Goal: Information Seeking & Learning: Learn about a topic

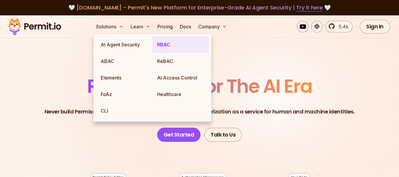
click at [172, 47] on link "RBAC" at bounding box center [180, 44] width 56 height 17
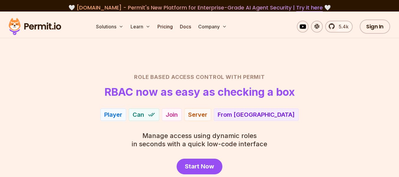
click at [337, 101] on div "Role Based Access Control with Permit RBAC now as easy as checking a box Player…" at bounding box center [199, 123] width 371 height 101
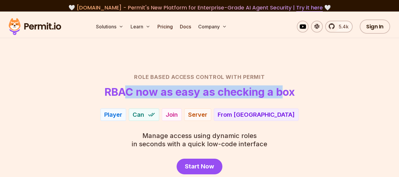
drag, startPoint x: 126, startPoint y: 93, endPoint x: 286, endPoint y: 86, distance: 159.9
click at [285, 86] on h1 "RBAC now as easy as checking a box" at bounding box center [200, 92] width 190 height 12
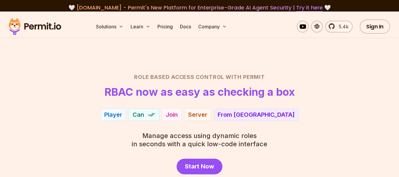
click at [292, 85] on header "Role Based Access Control with Permit RBAC now as easy as checking a box" at bounding box center [199, 85] width 371 height 25
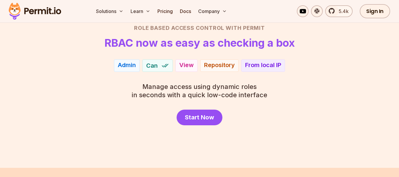
scroll to position [59, 0]
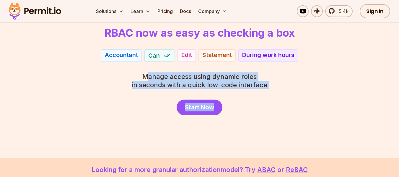
drag, startPoint x: 149, startPoint y: 77, endPoint x: 288, endPoint y: 85, distance: 139.0
click at [288, 85] on div "Role Based Access Control with Permit RBAC now as easy as checking a box Admin …" at bounding box center [199, 64] width 371 height 101
click at [294, 85] on div "Role Based Access Control with Permit RBAC now as easy as checking a box Admin …" at bounding box center [199, 64] width 371 height 101
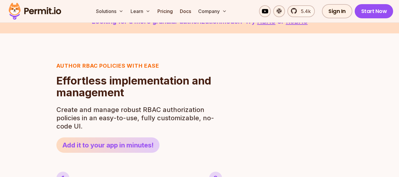
scroll to position [236, 0]
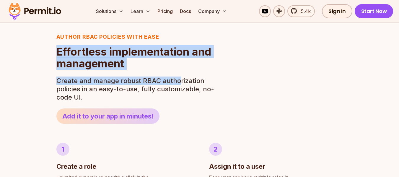
drag, startPoint x: 55, startPoint y: 51, endPoint x: 195, endPoint y: 76, distance: 141.8
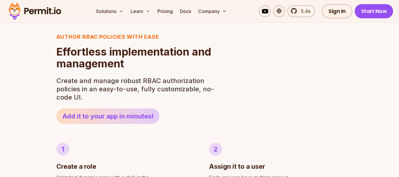
click at [200, 77] on p "Create and manage robust RBAC authorization policies in an easy-to-use, fully c…" at bounding box center [136, 88] width 161 height 25
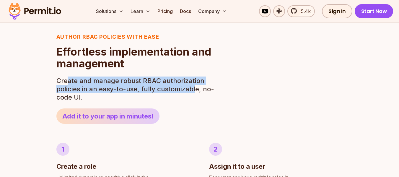
drag, startPoint x: 68, startPoint y: 80, endPoint x: 200, endPoint y: 89, distance: 132.3
click at [197, 88] on p "Create and manage robust RBAC authorization policies in an easy-to-use, fully c…" at bounding box center [136, 88] width 161 height 25
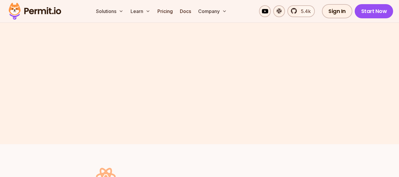
scroll to position [1270, 0]
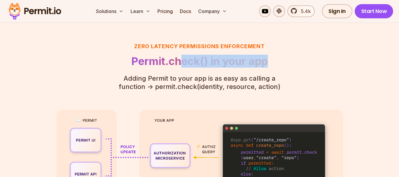
drag, startPoint x: 182, startPoint y: 62, endPoint x: 278, endPoint y: 61, distance: 96.3
click at [268, 61] on h2 "Permit.check() in your app" at bounding box center [200, 61] width 180 height 12
click at [278, 61] on h2 "Permit.check() in your app" at bounding box center [200, 61] width 180 height 12
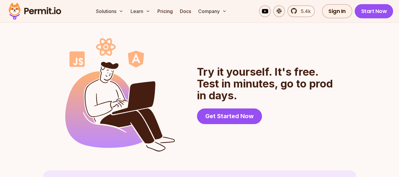
scroll to position [1506, 0]
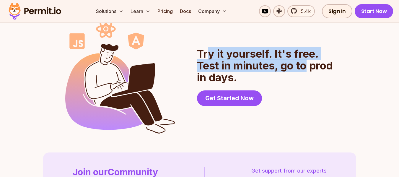
drag, startPoint x: 208, startPoint y: 56, endPoint x: 327, endPoint y: 71, distance: 119.1
click at [327, 71] on h2 "Try it yourself. It's free. Test in minutes, go to prod in days." at bounding box center [265, 65] width 137 height 35
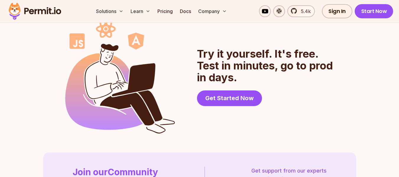
click at [325, 94] on header "Try it yourself. It's free. Test in minutes, go to prod in days. Get Started Now" at bounding box center [265, 77] width 137 height 58
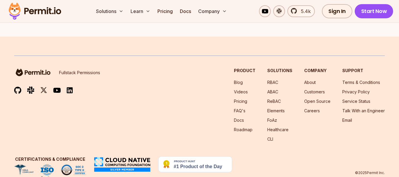
scroll to position [1759, 0]
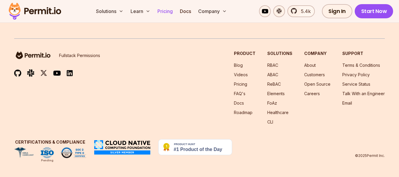
click at [169, 14] on link "Pricing" at bounding box center [165, 11] width 20 height 12
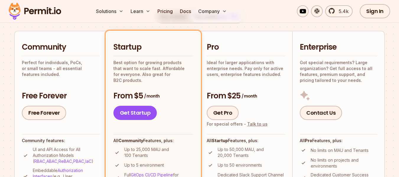
scroll to position [118, 0]
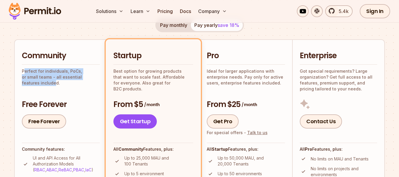
drag, startPoint x: 25, startPoint y: 73, endPoint x: 93, endPoint y: 76, distance: 68.6
click at [93, 76] on p "Perfect for individuals, PoCs, or small teams - all essential features included." at bounding box center [61, 77] width 78 height 18
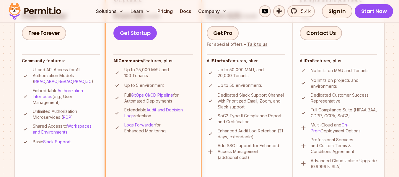
scroll to position [207, 0]
drag, startPoint x: 224, startPoint y: 70, endPoint x: 262, endPoint y: 72, distance: 37.8
click at [262, 72] on p "Up to 50,000 MAU, and 20,000 Tenants" at bounding box center [252, 72] width 68 height 12
click at [277, 70] on p "Up to 50,000 MAU, and 20,000 Tenants" at bounding box center [252, 72] width 68 height 12
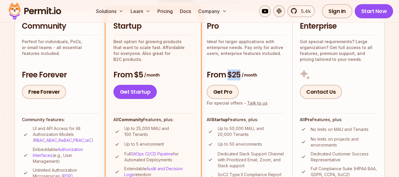
drag, startPoint x: 229, startPoint y: 72, endPoint x: 273, endPoint y: 72, distance: 43.7
click at [273, 72] on h3 "From $25 / month" at bounding box center [246, 75] width 79 height 11
click at [250, 55] on p "Ideal for larger applications with enterprise needs. Pay only for active users,…" at bounding box center [246, 48] width 79 height 18
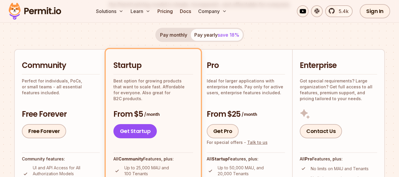
scroll to position [118, 0]
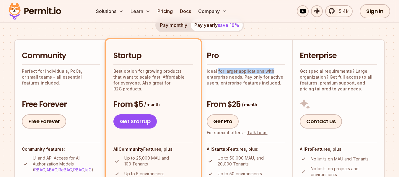
drag, startPoint x: 218, startPoint y: 71, endPoint x: 271, endPoint y: 71, distance: 53.4
click at [271, 71] on p "Ideal for larger applications with enterprise needs. Pay only for active users,…" at bounding box center [246, 77] width 79 height 18
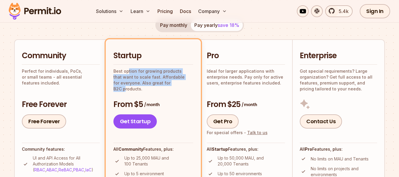
drag, startPoint x: 128, startPoint y: 71, endPoint x: 187, endPoint y: 85, distance: 61.0
click at [178, 85] on p "Best option for growing products that want to scale fast. Affordable for everyo…" at bounding box center [153, 80] width 80 height 24
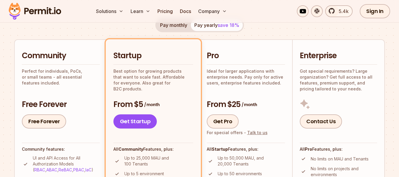
click at [187, 85] on p "Best option for growing products that want to scale fast. Affordable for everyo…" at bounding box center [153, 80] width 80 height 24
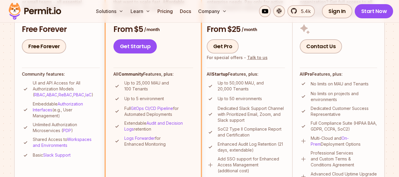
scroll to position [207, 0]
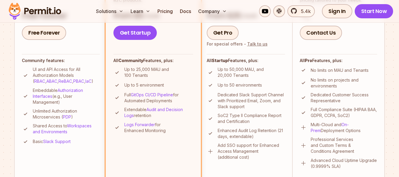
drag, startPoint x: 132, startPoint y: 100, endPoint x: 178, endPoint y: 100, distance: 45.5
click at [178, 100] on p "Full GitOps CI/CD Pipeline for Automated Deployments" at bounding box center [158, 98] width 69 height 12
drag, startPoint x: 129, startPoint y: 111, endPoint x: 181, endPoint y: 114, distance: 51.5
click at [181, 114] on p "Extendable Audit and Decision Logs retention" at bounding box center [158, 113] width 69 height 12
click at [179, 120] on ul "Up to 25,000 MAU and 100 Tenants Up to 5 environment Full GitOps CI/CD Pipeline…" at bounding box center [153, 99] width 80 height 67
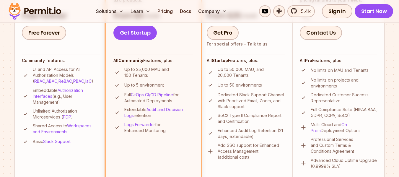
drag, startPoint x: 134, startPoint y: 132, endPoint x: 168, endPoint y: 130, distance: 33.7
click at [168, 130] on p "Logs Forwarder for Enhanced Monitoring" at bounding box center [158, 128] width 69 height 12
click at [177, 130] on p "Logs Forwarder for Enhanced Monitoring" at bounding box center [158, 128] width 69 height 12
drag, startPoint x: 219, startPoint y: 70, endPoint x: 275, endPoint y: 75, distance: 56.3
click at [275, 75] on p "Up to 50,000 MAU, and 20,000 Tenants" at bounding box center [252, 72] width 68 height 12
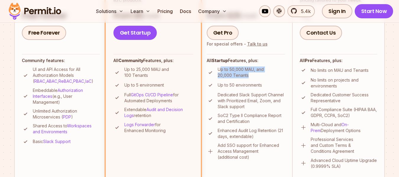
click at [272, 77] on p "Up to 50,000 MAU, and 20,000 Tenants" at bounding box center [252, 72] width 68 height 12
drag, startPoint x: 218, startPoint y: 85, endPoint x: 265, endPoint y: 85, distance: 46.7
click at [265, 85] on li "Up to 50 environments" at bounding box center [246, 84] width 79 height 7
drag, startPoint x: 220, startPoint y: 85, endPoint x: 268, endPoint y: 85, distance: 48.1
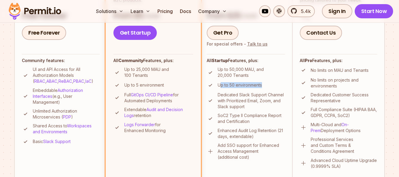
click at [268, 85] on li "Up to 50 environments" at bounding box center [246, 84] width 79 height 7
click at [270, 85] on li "Up to 50 environments" at bounding box center [246, 84] width 79 height 7
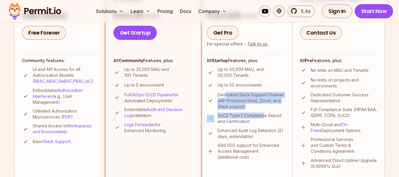
drag, startPoint x: 225, startPoint y: 96, endPoint x: 265, endPoint y: 112, distance: 43.0
click at [265, 112] on ul "Up to 50,000 MAU, and 20,000 Tenants Up to 50 environments Dedicated Slack Supp…" at bounding box center [246, 113] width 79 height 94
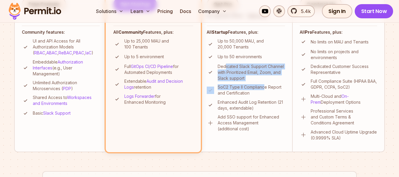
scroll to position [266, 0]
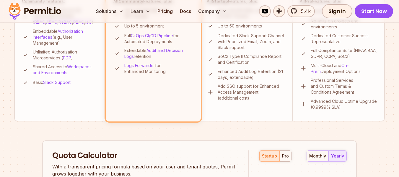
drag, startPoint x: 247, startPoint y: 79, endPoint x: 215, endPoint y: 85, distance: 33.0
click at [247, 79] on p "Enhanced Audit Log Retention (21 days, extendable)" at bounding box center [252, 74] width 68 height 12
drag, startPoint x: 229, startPoint y: 71, endPoint x: 275, endPoint y: 76, distance: 46.4
click at [275, 76] on p "Enhanced Audit Log Retention (21 days, extendable)" at bounding box center [252, 74] width 68 height 12
click at [265, 79] on p "Enhanced Audit Log Retention (21 days, extendable)" at bounding box center [252, 74] width 68 height 12
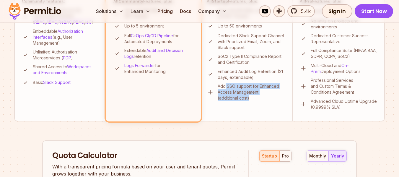
drag, startPoint x: 224, startPoint y: 87, endPoint x: 272, endPoint y: 101, distance: 49.3
click at [272, 101] on p "Add SSO support for Enhanced Access Management (additional cost)" at bounding box center [252, 92] width 68 height 18
click at [270, 101] on p "Add SSO support for Enhanced Access Management (additional cost)" at bounding box center [252, 92] width 68 height 18
drag, startPoint x: 234, startPoint y: 87, endPoint x: 276, endPoint y: 97, distance: 43.8
click at [276, 97] on p "Add SSO support for Enhanced Access Management (additional cost)" at bounding box center [252, 92] width 68 height 18
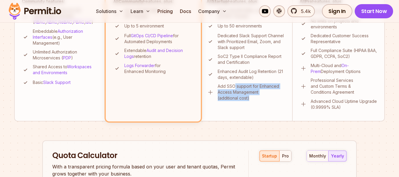
click at [284, 99] on p "Add SSO support for Enhanced Access Management (additional cost)" at bounding box center [252, 92] width 68 height 18
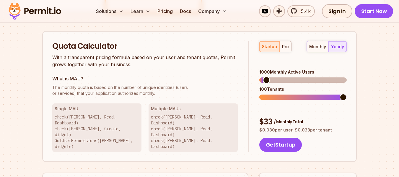
scroll to position [384, 0]
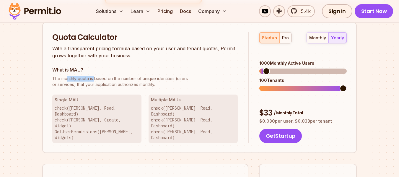
drag, startPoint x: 67, startPoint y: 80, endPoint x: 94, endPoint y: 80, distance: 26.6
click at [94, 80] on span "The monthly quota is based on the number of unique identities (users" at bounding box center [144, 79] width 185 height 6
click at [109, 80] on span "The monthly quota is based on the number of unique identities (users" at bounding box center [144, 79] width 185 height 6
drag, startPoint x: 76, startPoint y: 70, endPoint x: 83, endPoint y: 68, distance: 6.8
click at [83, 68] on h3 "What is MAU?" at bounding box center [144, 69] width 185 height 7
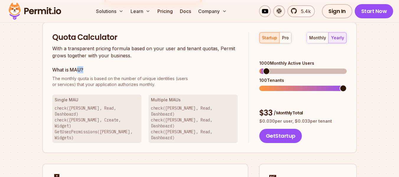
click at [102, 71] on h3 "What is MAU?" at bounding box center [144, 69] width 185 height 7
drag, startPoint x: 74, startPoint y: 68, endPoint x: 81, endPoint y: 67, distance: 6.8
click at [81, 67] on h3 "What is MAU?" at bounding box center [144, 69] width 185 height 7
click at [94, 68] on h3 "What is MAU?" at bounding box center [144, 69] width 185 height 7
click at [88, 83] on p "The monthly quota is based on the number of unique identities (users or service…" at bounding box center [144, 82] width 185 height 12
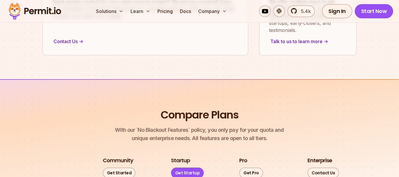
scroll to position [679, 0]
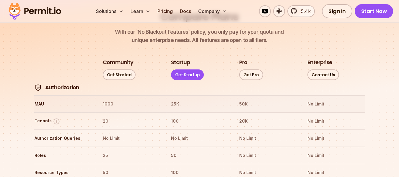
click at [107, 99] on th "1000" at bounding box center [131, 103] width 58 height 9
click at [173, 99] on th "25K" at bounding box center [200, 103] width 58 height 9
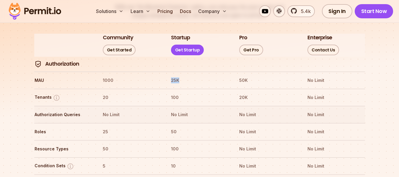
scroll to position [738, 0]
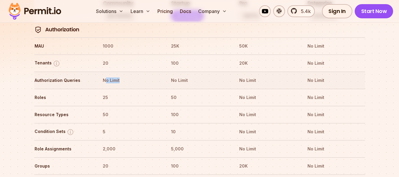
drag, startPoint x: 107, startPoint y: 64, endPoint x: 128, endPoint y: 62, distance: 21.4
click at [128, 76] on th "No Limit" at bounding box center [131, 80] width 58 height 9
click at [129, 76] on th "No Limit" at bounding box center [131, 80] width 58 height 9
drag, startPoint x: 101, startPoint y: 79, endPoint x: 112, endPoint y: 77, distance: 11.2
click at [112, 89] on tr "Roles 25 50 No Limit No Limit" at bounding box center [199, 97] width 331 height 17
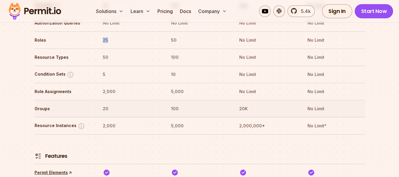
scroll to position [797, 0]
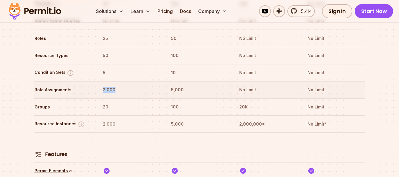
drag, startPoint x: 104, startPoint y: 73, endPoint x: 122, endPoint y: 72, distance: 18.3
click at [122, 85] on th "2,000" at bounding box center [131, 89] width 58 height 9
click at [108, 102] on th "20" at bounding box center [131, 106] width 58 height 9
click at [105, 102] on th "20" at bounding box center [131, 106] width 58 height 9
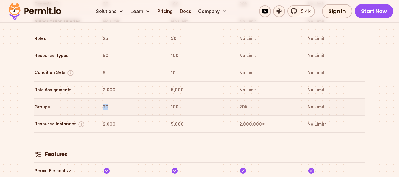
click at [105, 102] on th "20" at bounding box center [131, 106] width 58 height 9
click at [175, 102] on th "100" at bounding box center [200, 106] width 58 height 9
drag, startPoint x: 172, startPoint y: 105, endPoint x: 194, endPoint y: 105, distance: 22.4
click at [194, 119] on th "5,000" at bounding box center [200, 123] width 58 height 9
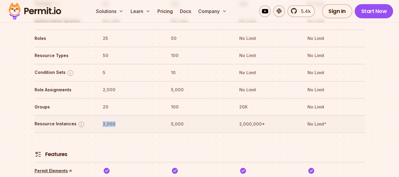
drag, startPoint x: 102, startPoint y: 106, endPoint x: 131, endPoint y: 109, distance: 28.8
click at [121, 119] on th "2,000" at bounding box center [131, 123] width 58 height 9
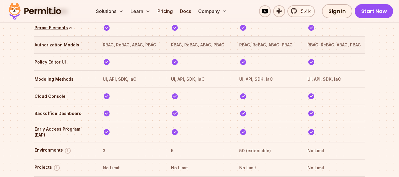
scroll to position [945, 0]
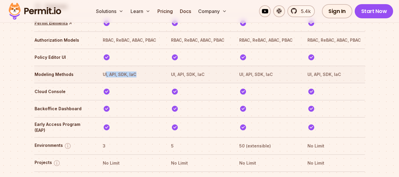
drag, startPoint x: 104, startPoint y: 56, endPoint x: 140, endPoint y: 56, distance: 35.7
click at [140, 70] on th "UI, API, SDK, IaC" at bounding box center [131, 74] width 58 height 9
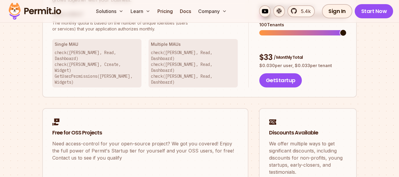
scroll to position [384, 0]
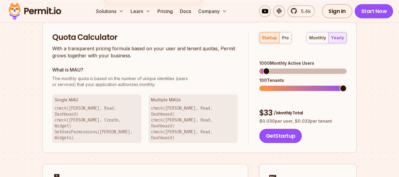
click at [347, 85] on span at bounding box center [343, 88] width 7 height 7
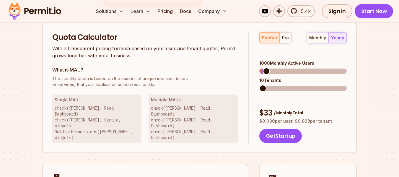
click at [259, 85] on span at bounding box center [262, 88] width 7 height 7
click at [260, 68] on span at bounding box center [263, 71] width 7 height 7
click at [259, 68] on span at bounding box center [262, 71] width 7 height 7
drag, startPoint x: 276, startPoint y: 94, endPoint x: 309, endPoint y: 95, distance: 32.5
click at [307, 108] on div "$ 5 / Monthly Total" at bounding box center [302, 113] width 87 height 11
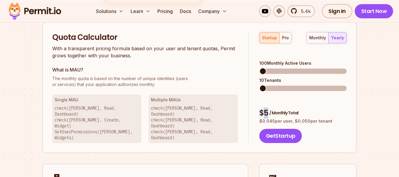
click at [319, 108] on div "$ 5 / Monthly Total" at bounding box center [302, 113] width 87 height 11
click at [261, 68] on span at bounding box center [264, 71] width 7 height 7
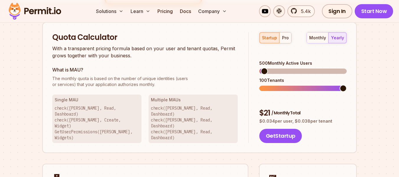
click at [347, 85] on span at bounding box center [343, 88] width 7 height 7
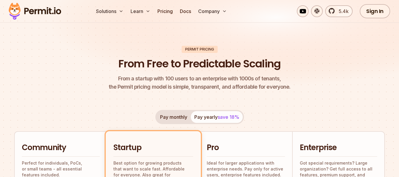
scroll to position [0, 0]
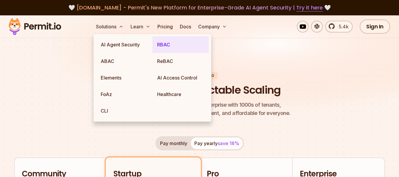
click at [165, 44] on link "RBAC" at bounding box center [180, 44] width 56 height 17
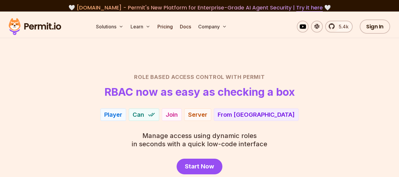
click at [281, 56] on section "Role Based Access Control with Permit RBAC now as easy as checking a box Player…" at bounding box center [199, 114] width 399 height 205
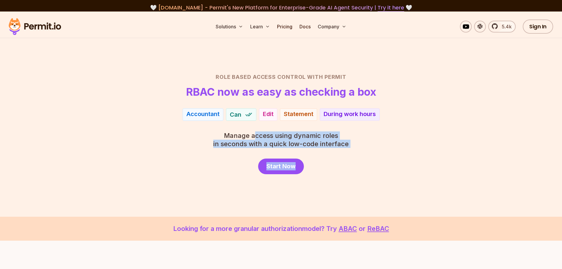
drag, startPoint x: 254, startPoint y: 136, endPoint x: 386, endPoint y: 141, distance: 132.4
click at [382, 141] on div "Role Based Access Control with Permit RBAC now as easy as checking a box Admin …" at bounding box center [281, 123] width 413 height 101
click at [390, 141] on div "Role Based Access Control with Permit RBAC now as easy as checking a box Admin …" at bounding box center [281, 123] width 413 height 101
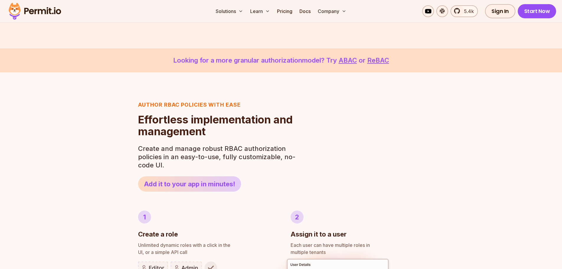
scroll to position [177, 0]
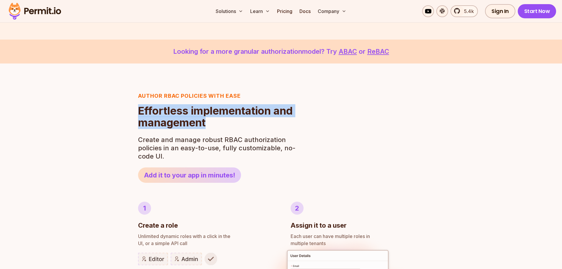
drag, startPoint x: 138, startPoint y: 107, endPoint x: 289, endPoint y: 128, distance: 152.3
click at [289, 128] on header "Author RBAC POLICIES with EASE Role Based Access Control Effortless implementat…" at bounding box center [218, 137] width 161 height 91
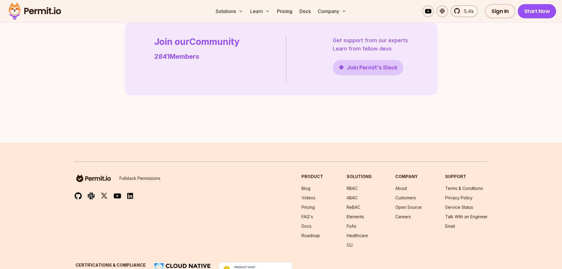
scroll to position [1713, 0]
